Goal: Use online tool/utility: Utilize a website feature to perform a specific function

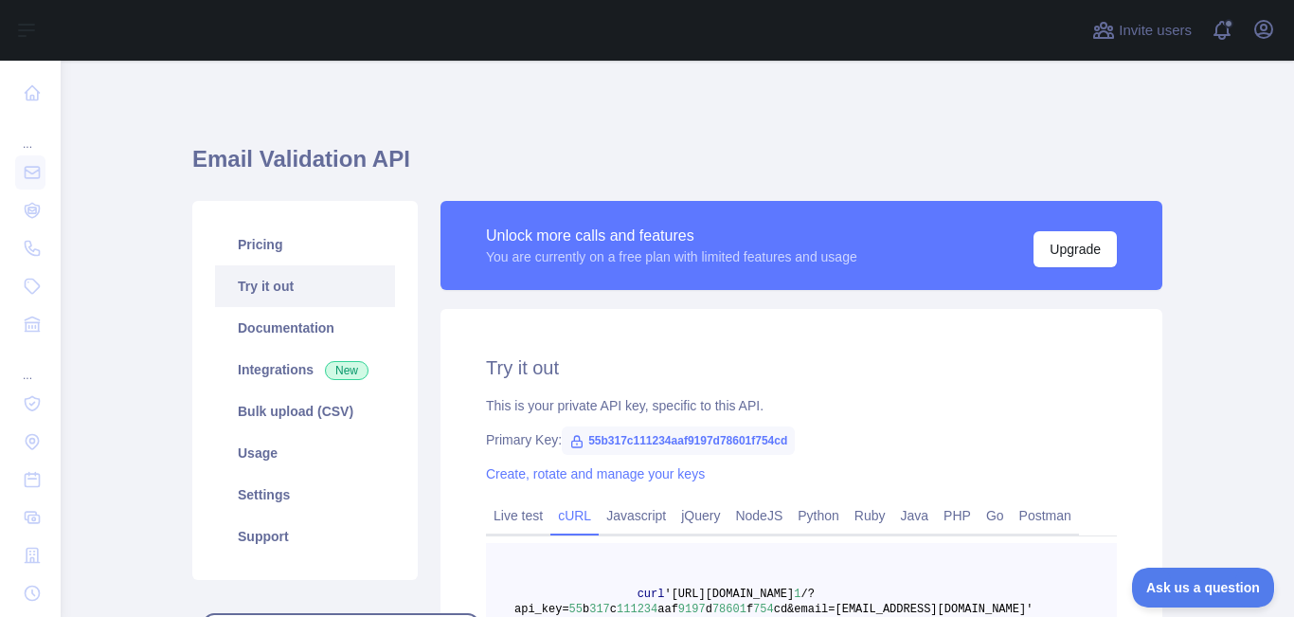
scroll to position [216, 0]
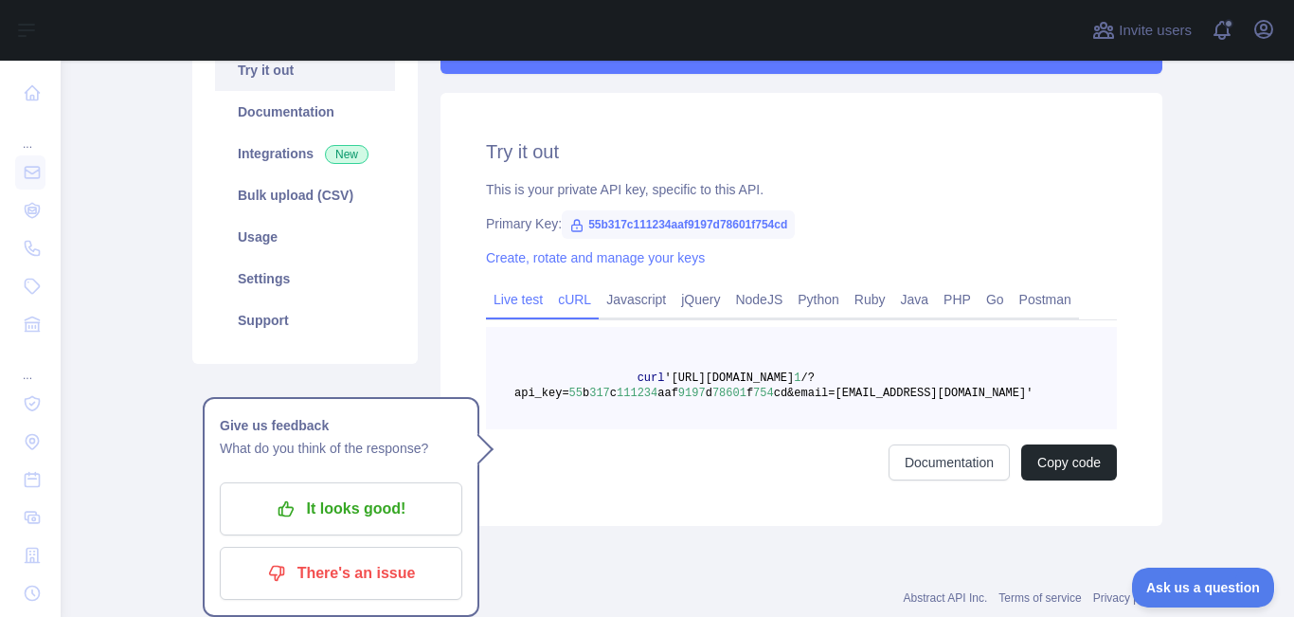
click at [501, 297] on link "Live test" at bounding box center [518, 299] width 64 height 30
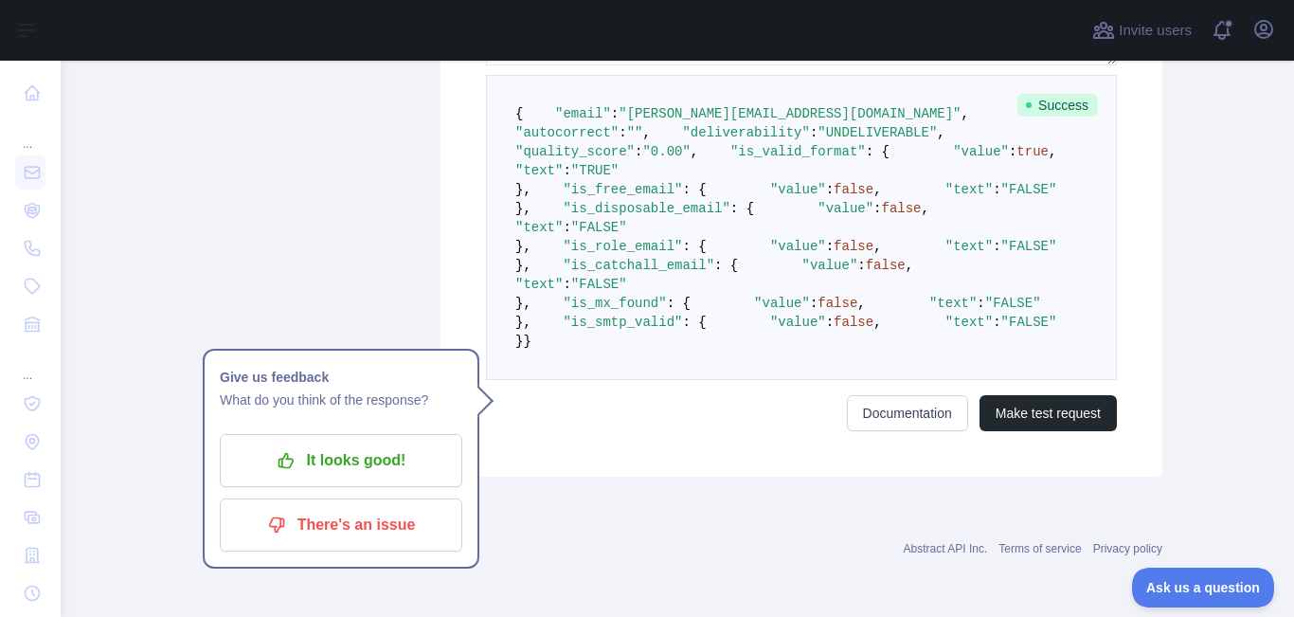
scroll to position [881, 0]
click at [1037, 431] on button "Make test request" at bounding box center [1047, 413] width 137 height 36
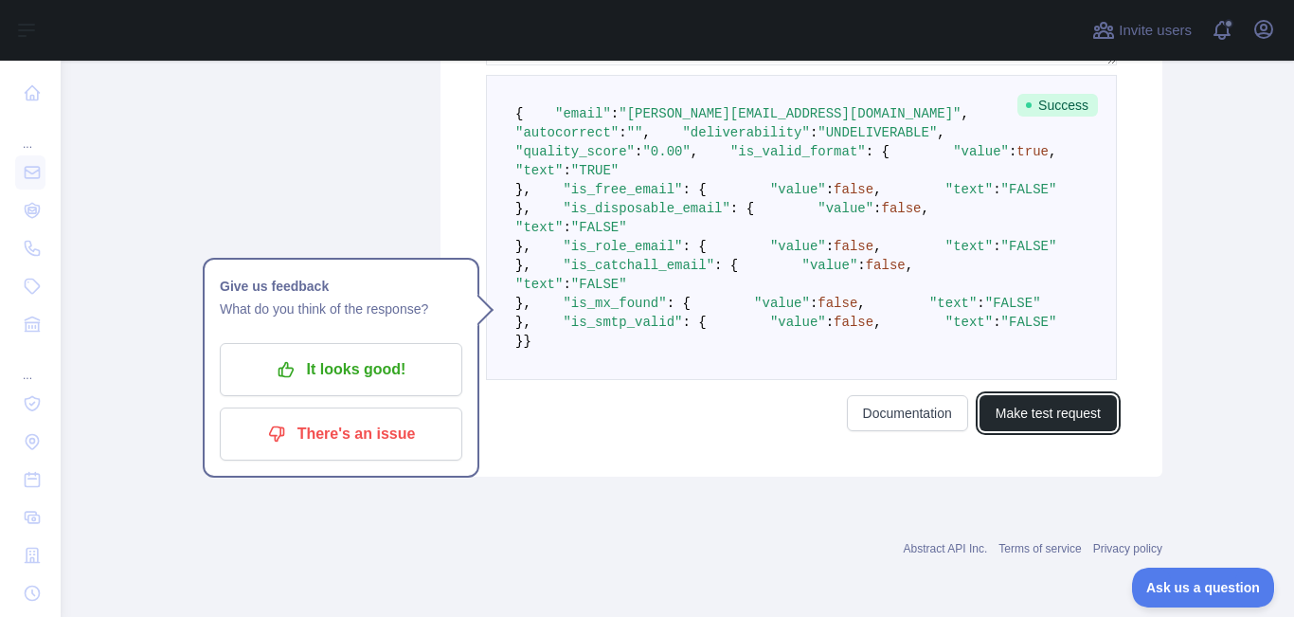
scroll to position [559, 0]
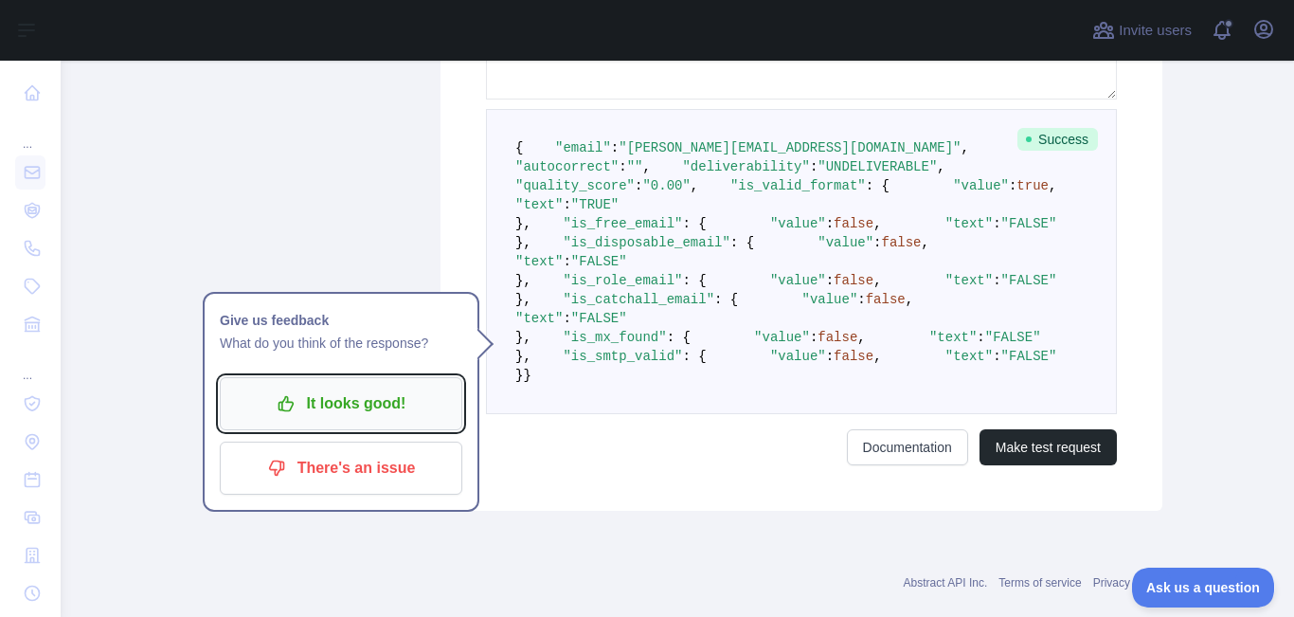
click at [349, 411] on p "It looks good!" at bounding box center [341, 403] width 214 height 32
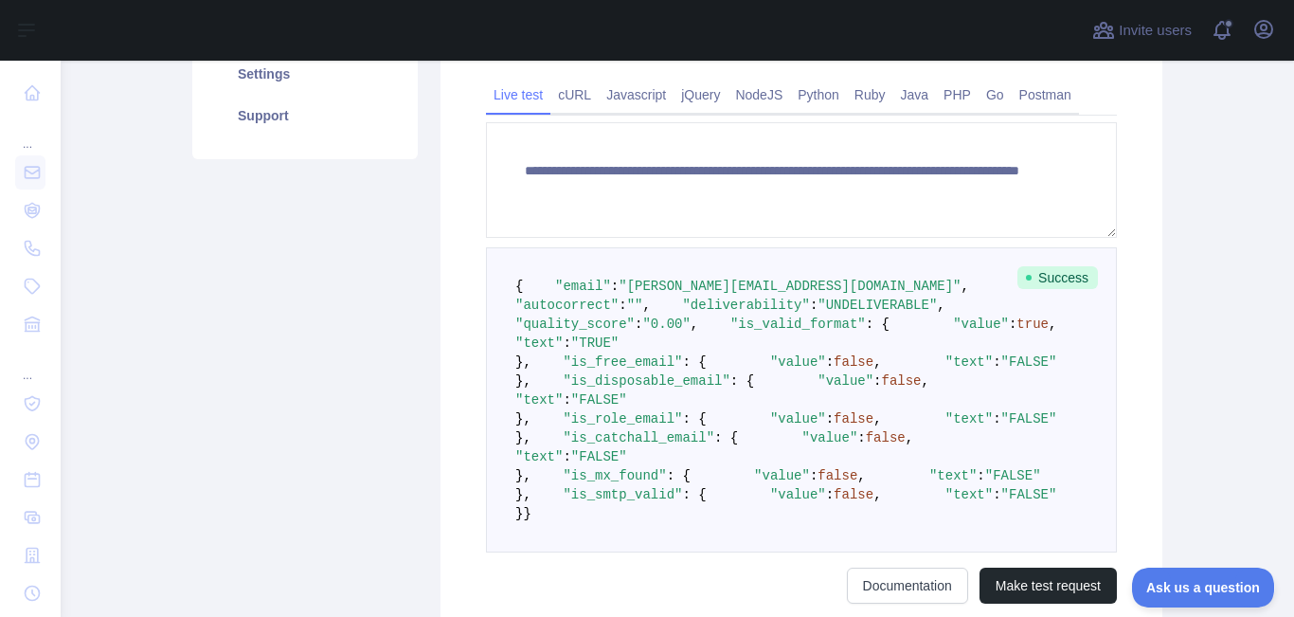
scroll to position [419, 0]
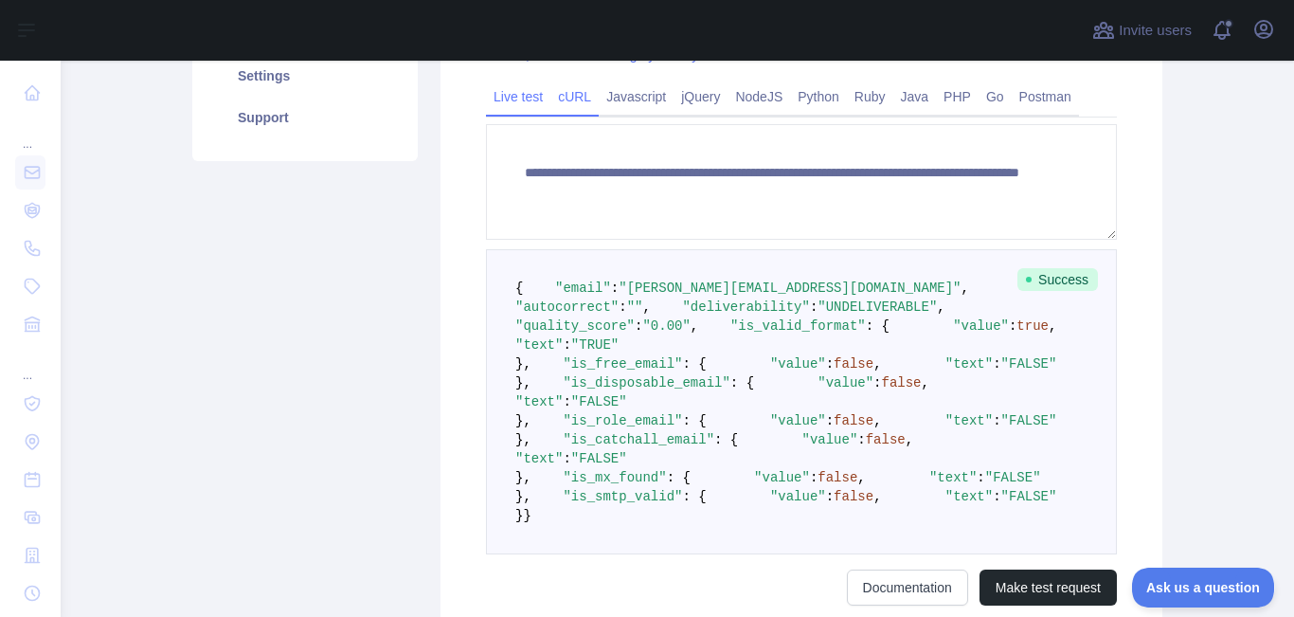
click at [564, 92] on link "cURL" at bounding box center [574, 96] width 48 height 30
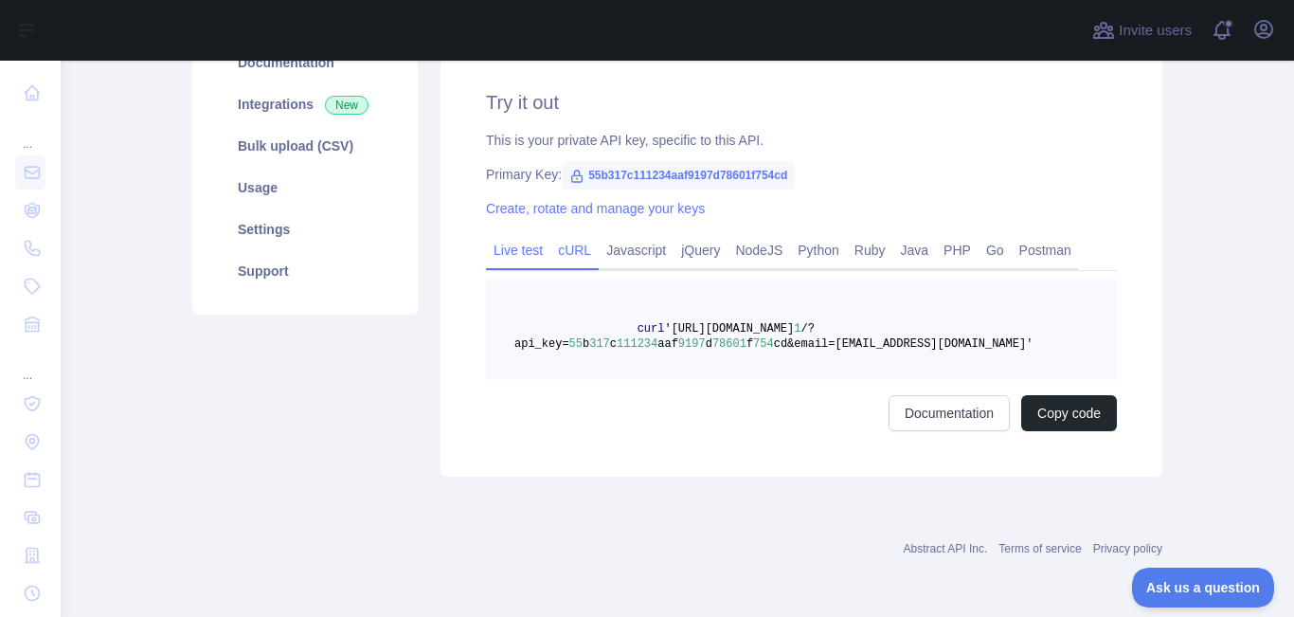
click at [506, 250] on link "Live test" at bounding box center [518, 250] width 64 height 30
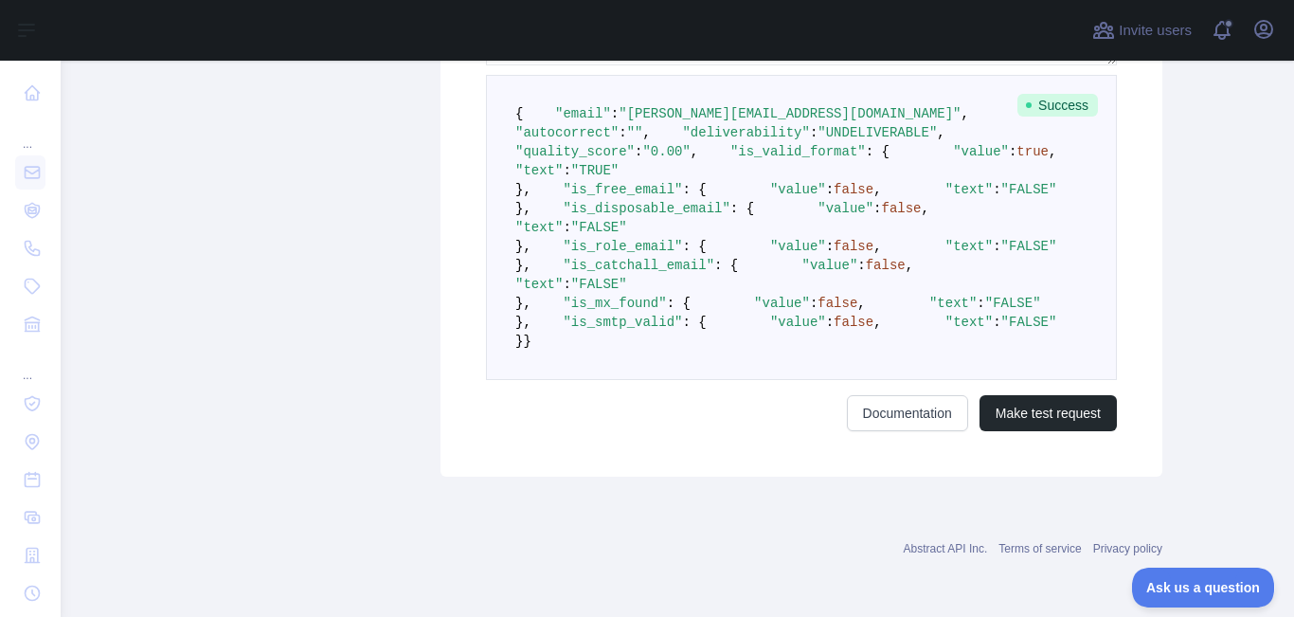
scroll to position [444, 0]
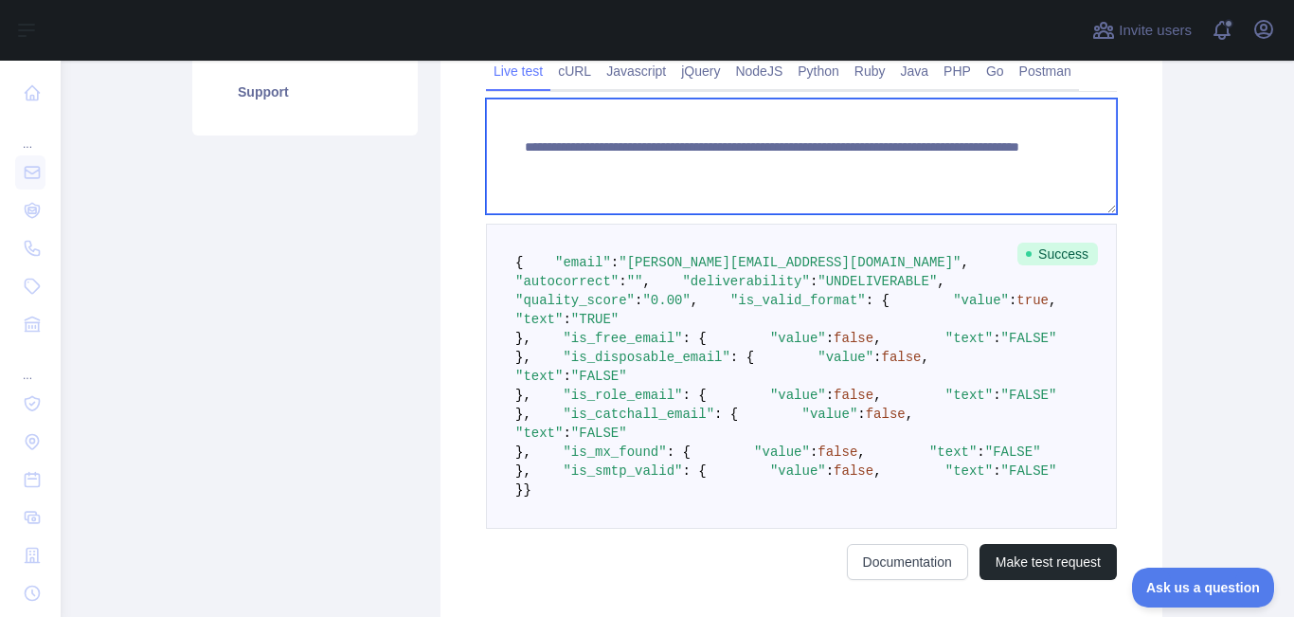
drag, startPoint x: 791, startPoint y: 165, endPoint x: 570, endPoint y: 172, distance: 220.8
click at [570, 172] on textarea "**********" at bounding box center [801, 156] width 631 height 116
